Goal: Navigation & Orientation: Find specific page/section

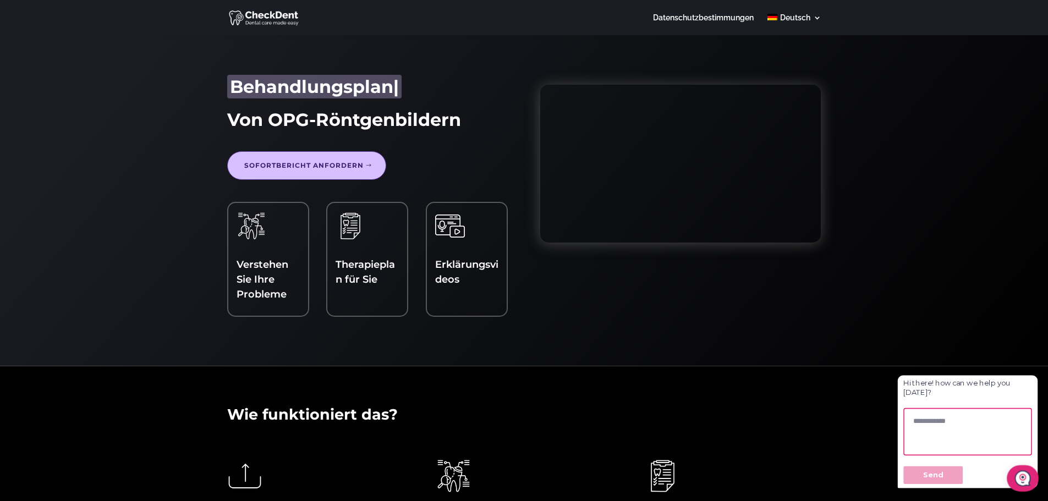
click at [465, 240] on link at bounding box center [464, 226] width 59 height 30
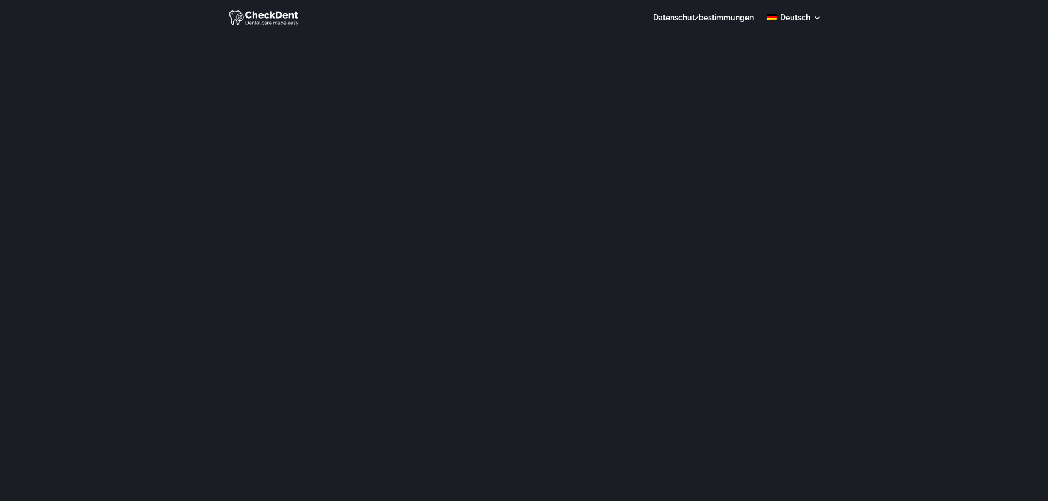
click at [269, 18] on img at bounding box center [264, 18] width 71 height 18
